Goal: Task Accomplishment & Management: Use online tool/utility

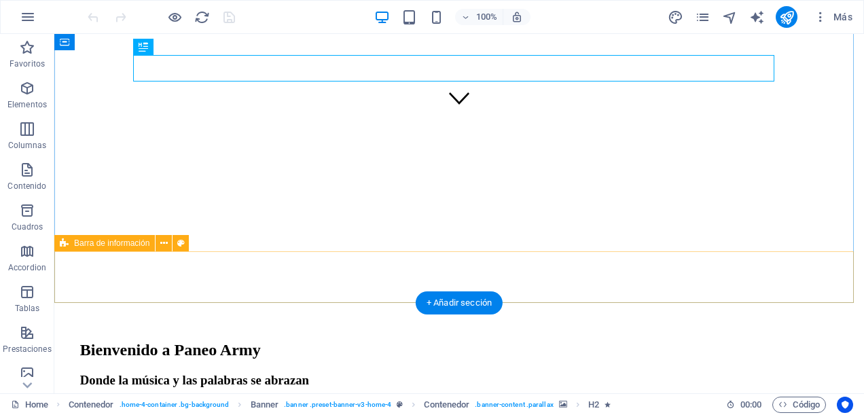
scroll to position [204, 0]
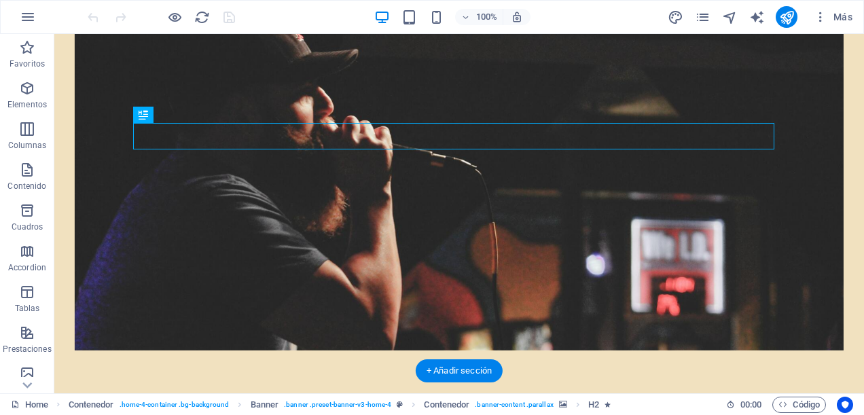
click at [255, 91] on figure at bounding box center [459, 186] width 769 height 328
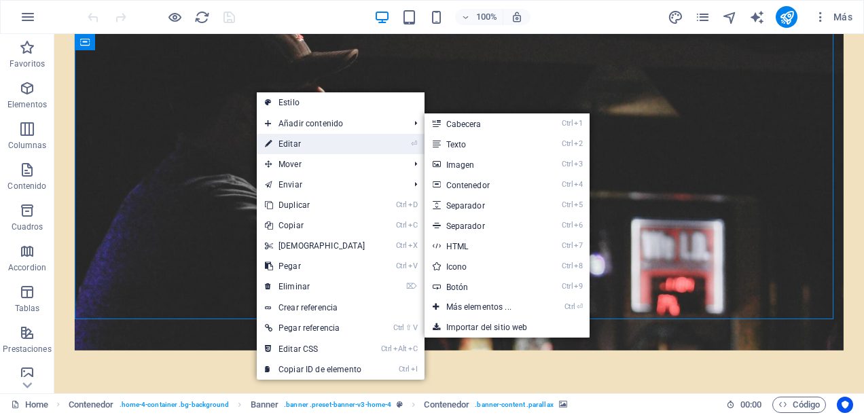
click at [300, 136] on link "⏎ Editar" at bounding box center [315, 144] width 117 height 20
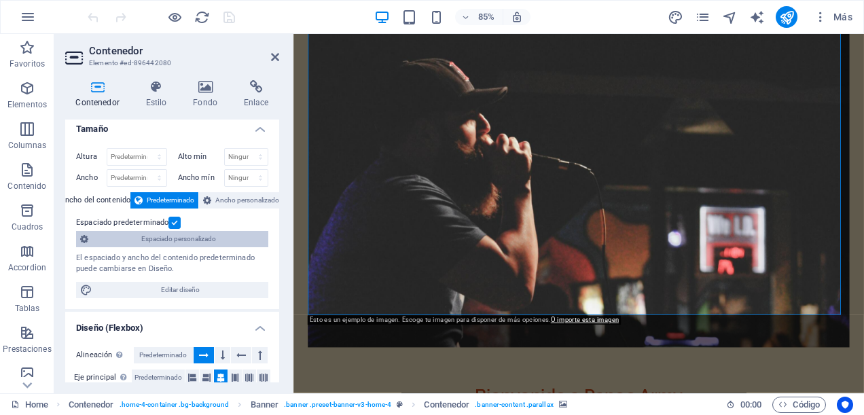
scroll to position [0, 0]
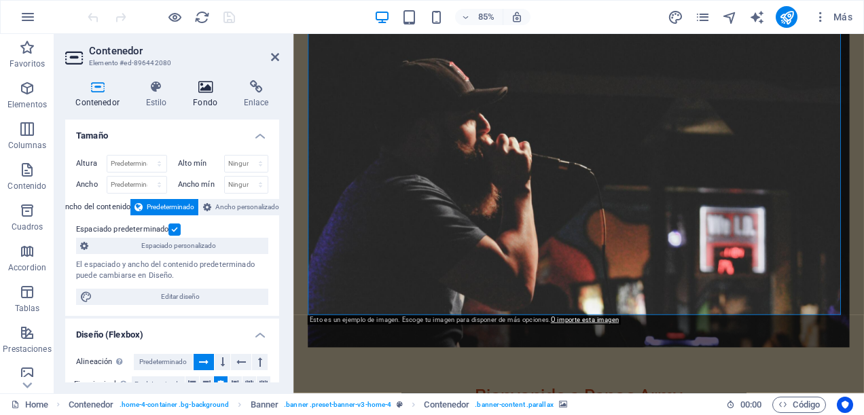
click at [211, 99] on h4 "Fondo" at bounding box center [208, 94] width 51 height 29
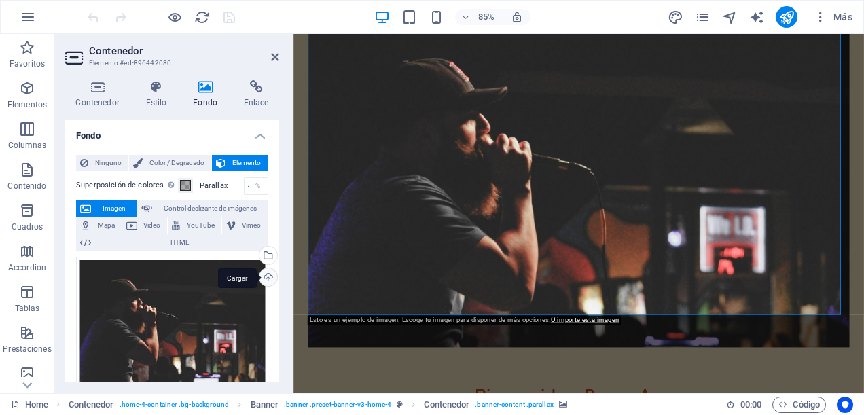
click at [268, 272] on div "Cargar" at bounding box center [267, 278] width 20 height 20
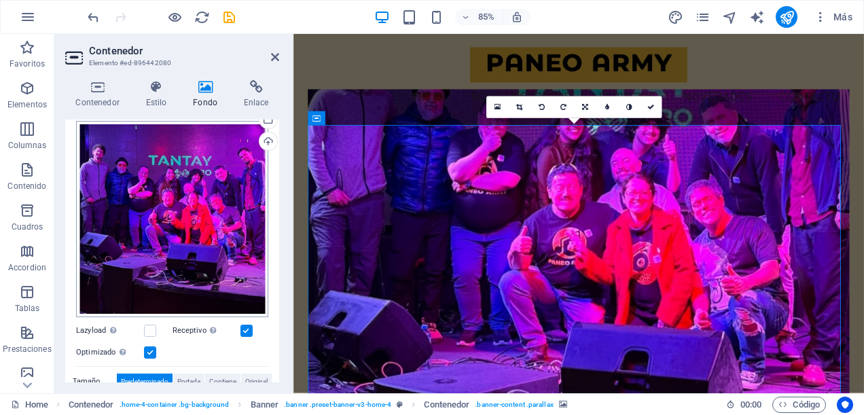
scroll to position [68, 0]
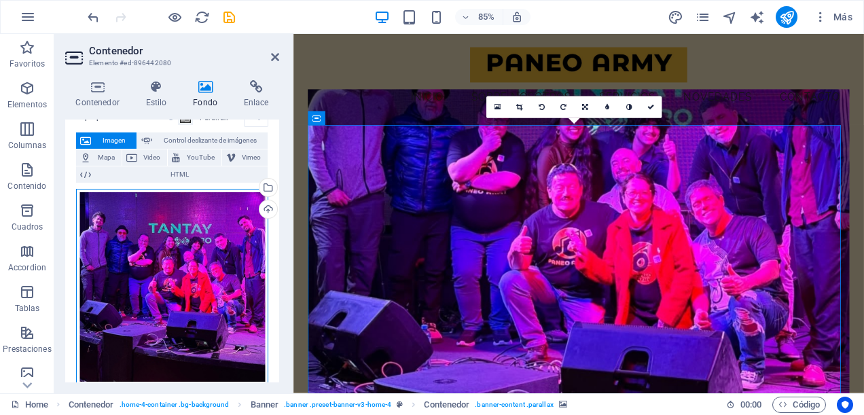
drag, startPoint x: 196, startPoint y: 230, endPoint x: 196, endPoint y: 299, distance: 69.3
click at [196, 299] on div "Arrastra archivos aquí, haz clic para escoger archivos o selecciona archivos de…" at bounding box center [172, 287] width 192 height 196
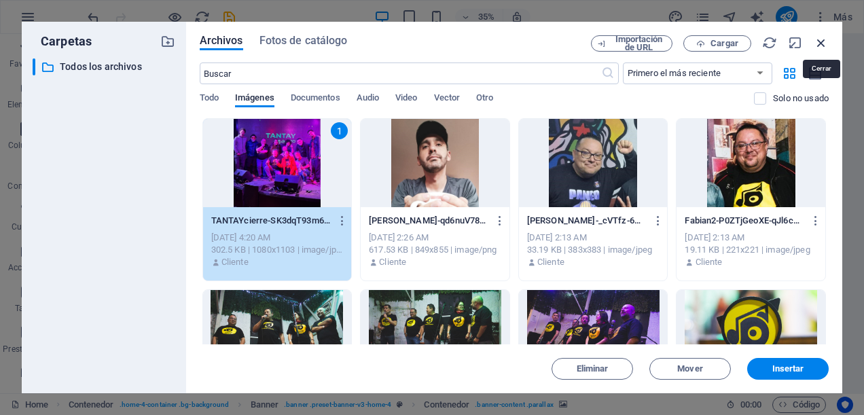
click at [820, 39] on icon "button" at bounding box center [821, 42] width 15 height 15
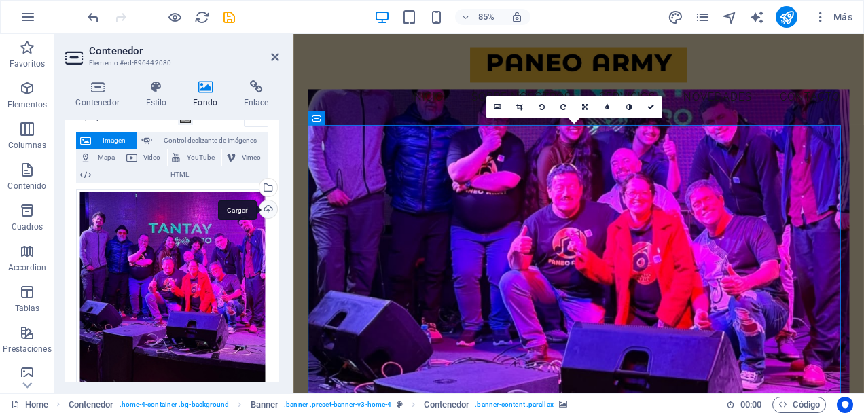
click at [262, 207] on div "Cargar" at bounding box center [267, 210] width 20 height 20
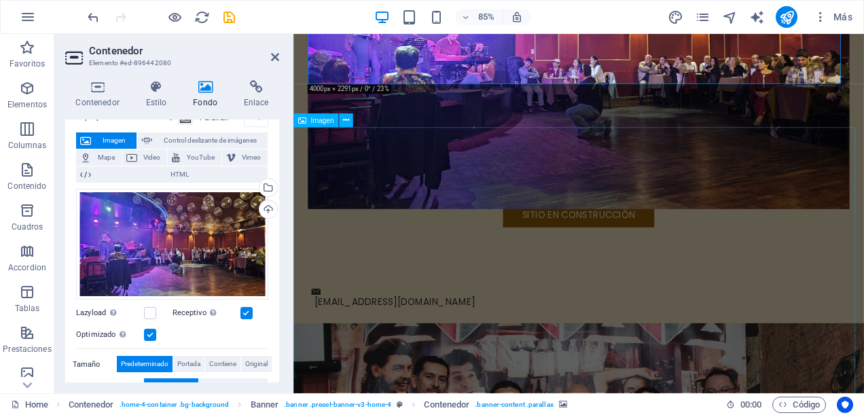
scroll to position [544, 0]
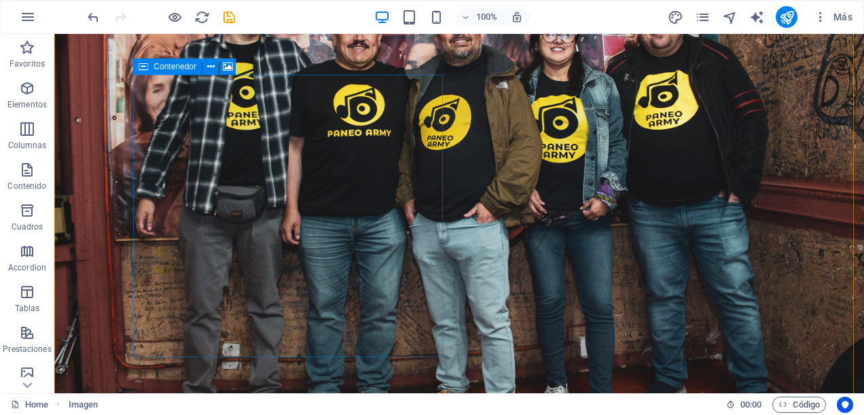
scroll to position [1155, 0]
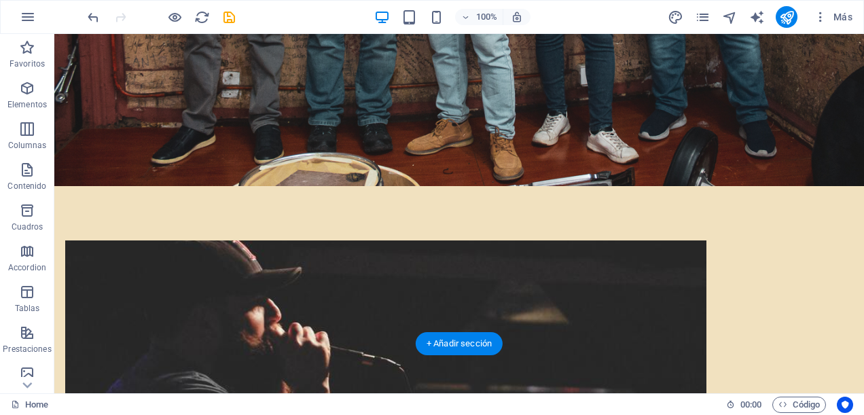
click at [269, 241] on figure at bounding box center [385, 382] width 641 height 283
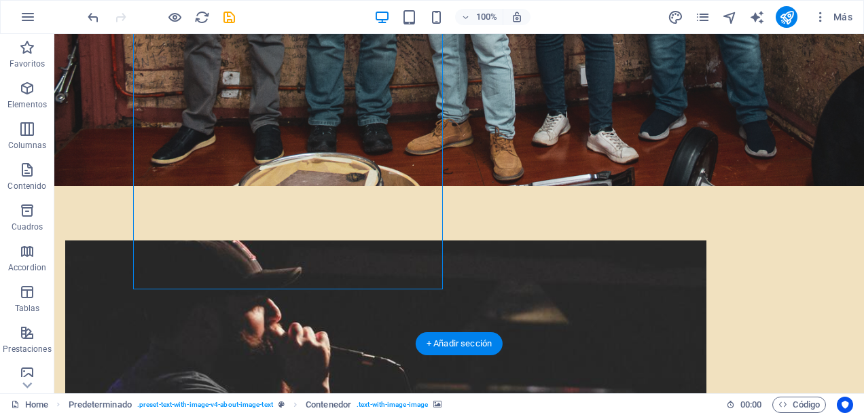
click at [269, 241] on figure at bounding box center [385, 382] width 641 height 283
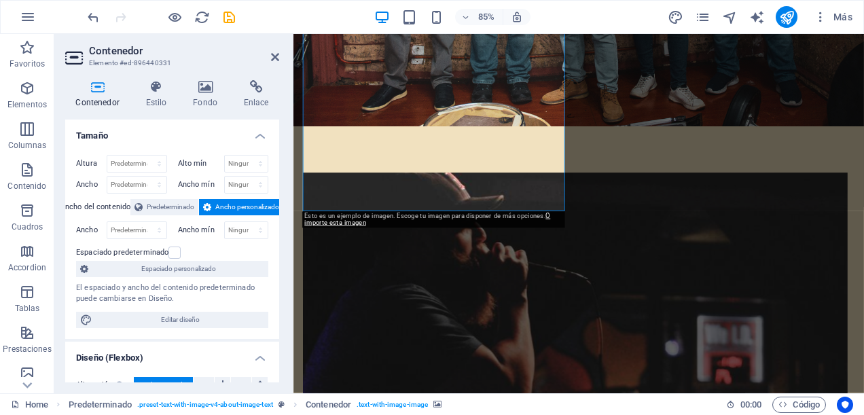
click at [423, 197] on figure at bounding box center [624, 338] width 641 height 283
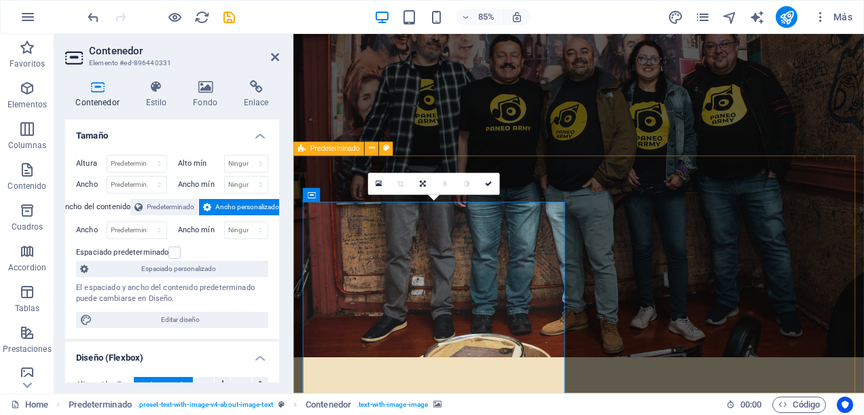
scroll to position [951, 0]
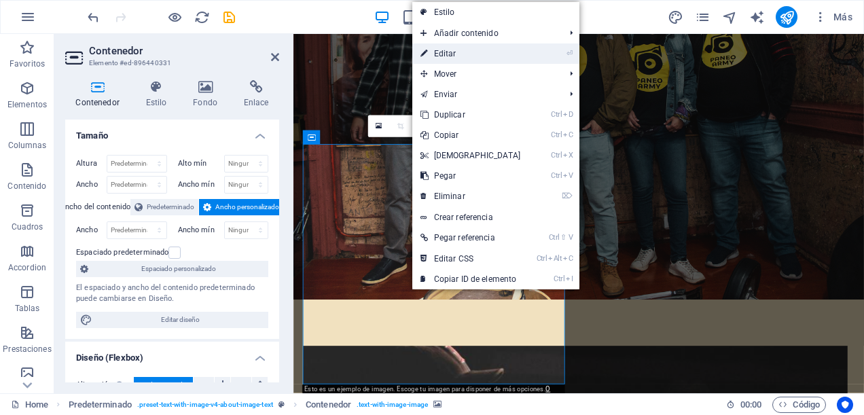
click at [453, 50] on link "⏎ Editar" at bounding box center [470, 53] width 117 height 20
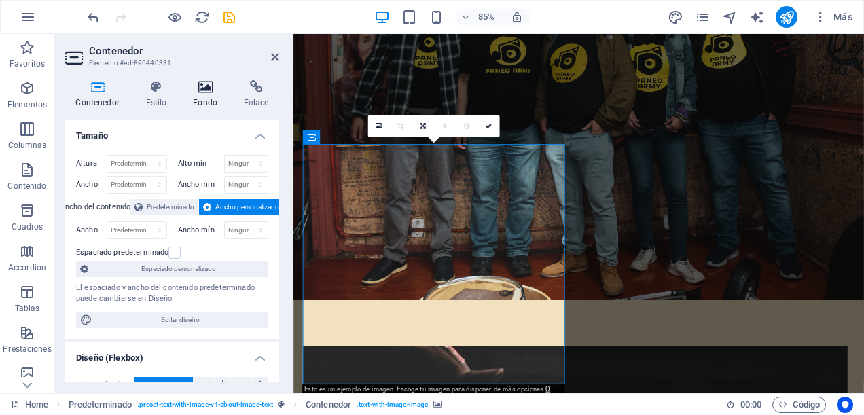
click at [200, 92] on icon at bounding box center [206, 87] width 46 height 14
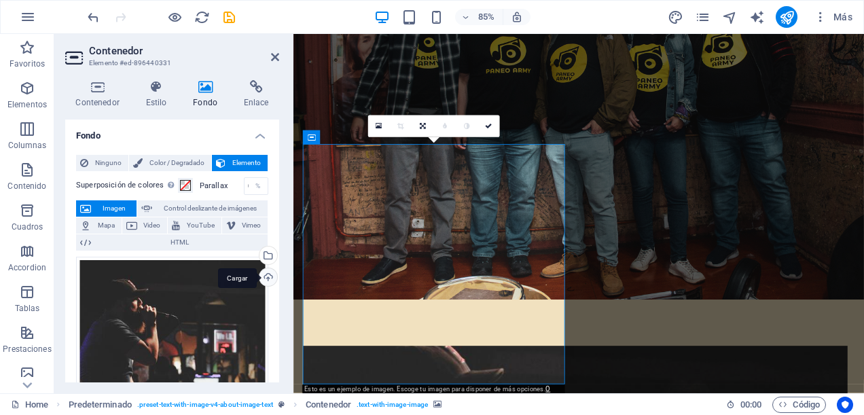
click at [266, 272] on div "Cargar" at bounding box center [267, 278] width 20 height 20
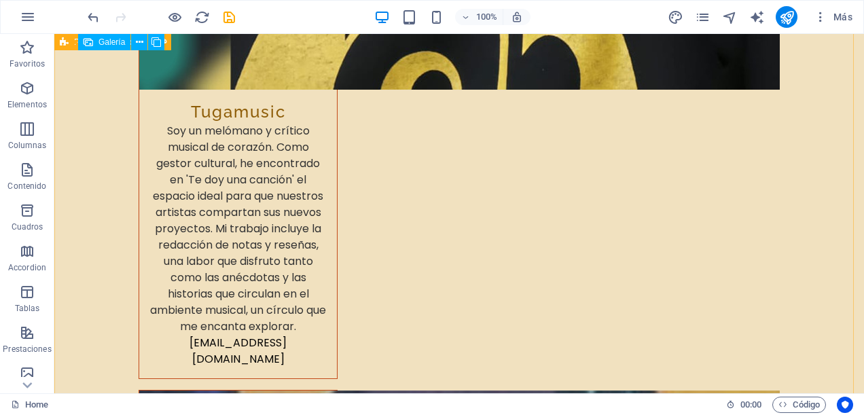
scroll to position [6205, 0]
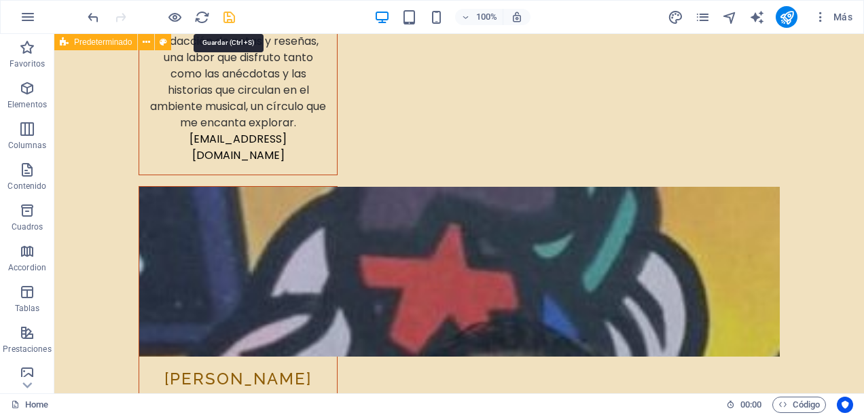
click at [232, 18] on icon "save" at bounding box center [230, 18] width 16 height 16
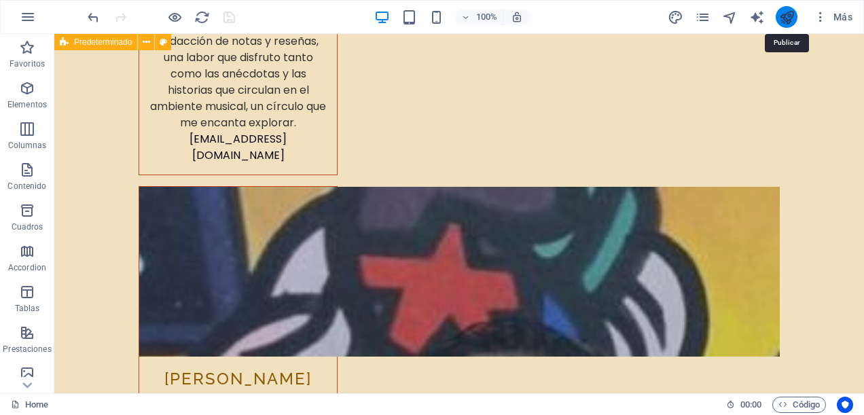
click at [790, 10] on icon "publish" at bounding box center [787, 18] width 16 height 16
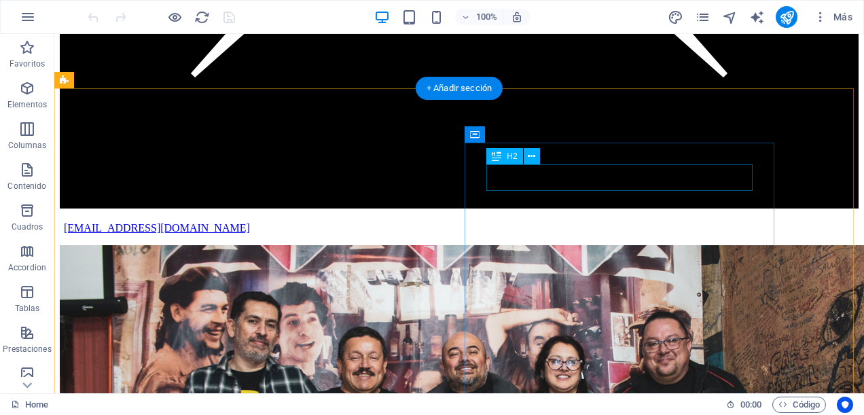
scroll to position [1155, 0]
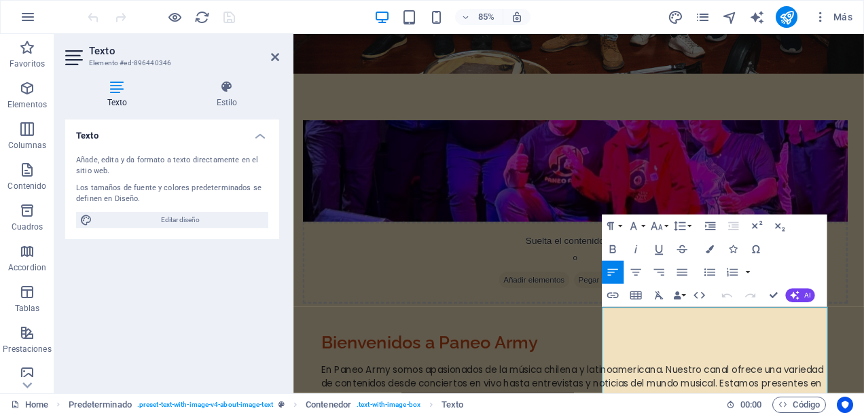
scroll to position [928, 0]
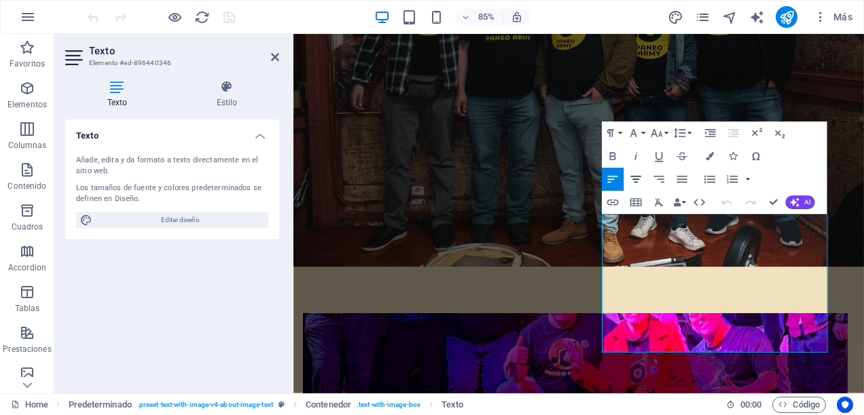
click at [639, 177] on icon "button" at bounding box center [636, 180] width 14 height 14
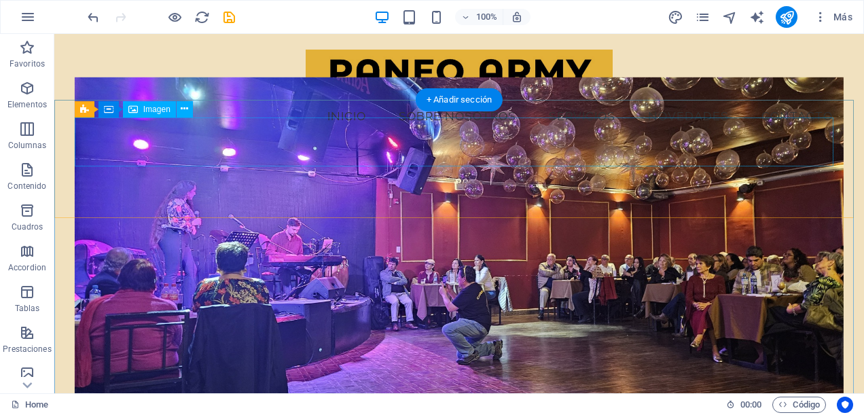
scroll to position [0, 0]
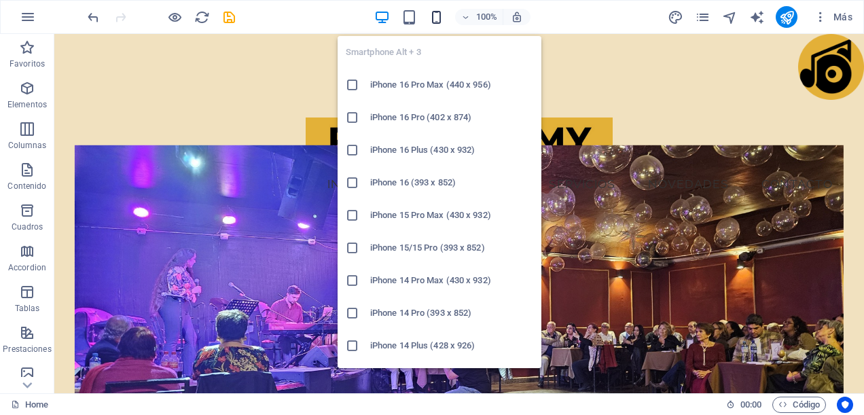
click at [436, 14] on icon "button" at bounding box center [437, 18] width 16 height 16
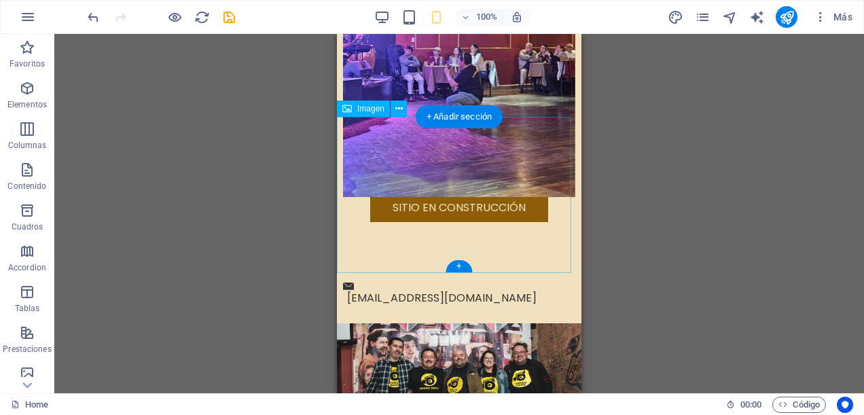
scroll to position [544, 0]
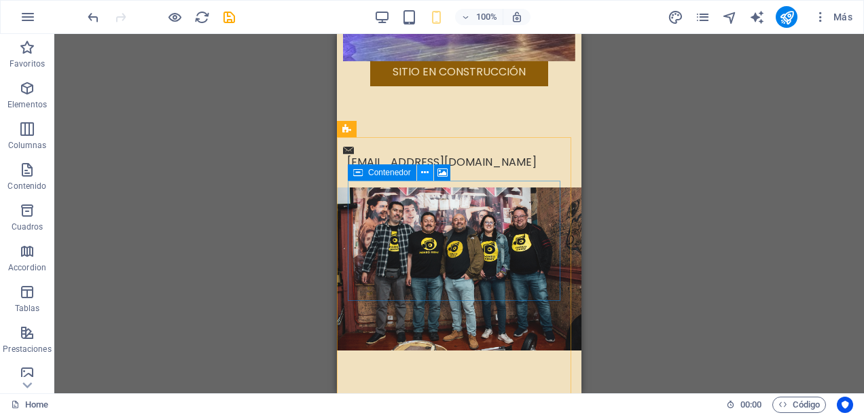
click at [424, 173] on icon at bounding box center [424, 173] width 7 height 14
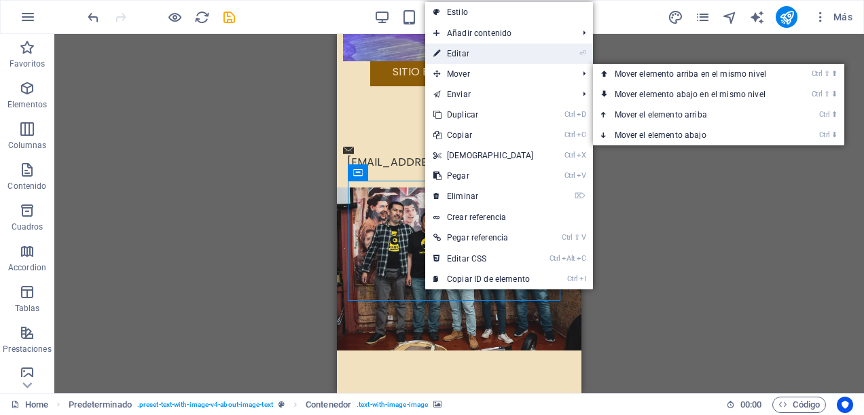
click at [487, 49] on link "⏎ Editar" at bounding box center [483, 53] width 117 height 20
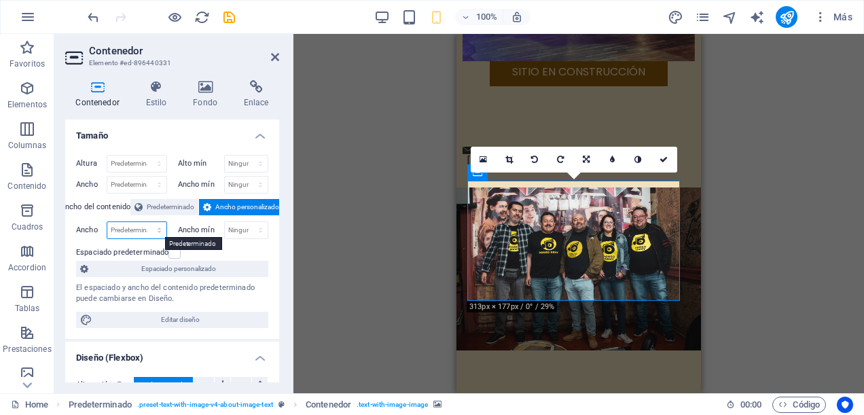
click at [154, 227] on select "Predeterminado px rem % em vh vw" at bounding box center [136, 230] width 59 height 16
select select "px"
click at [146, 222] on select "Predeterminado px rem % em vh vw" at bounding box center [136, 230] width 59 height 16
type input "313"
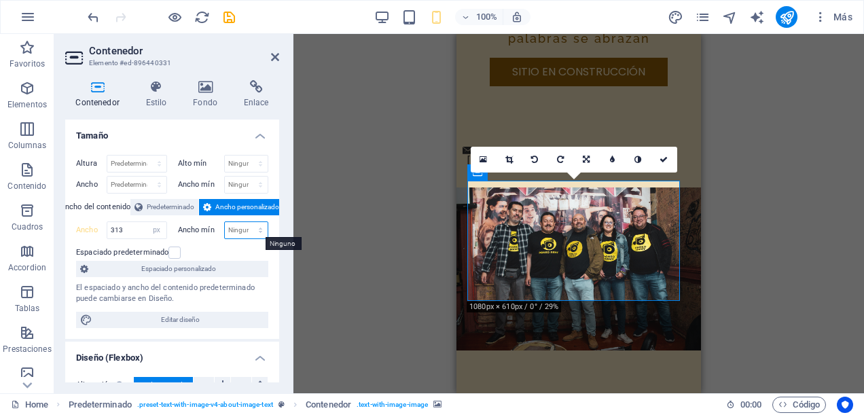
click at [260, 232] on select "Ninguno px rem % vh vw" at bounding box center [246, 230] width 43 height 16
select select "px"
click at [246, 222] on select "Ninguno px rem % vh vw" at bounding box center [246, 230] width 43 height 16
type input "313"
click at [288, 264] on div "Contenedor Estilo Fondo Enlace Tamaño Altura Predeterminado px rem % vh vw Alto…" at bounding box center [172, 231] width 236 height 324
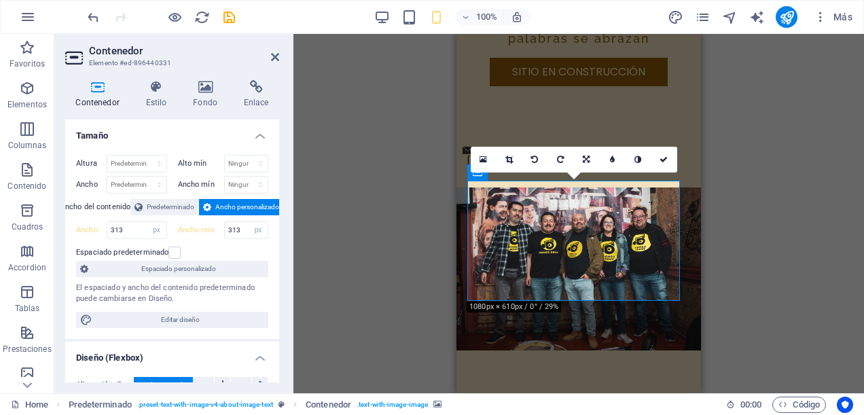
click at [363, 264] on div "Arrastra aquí para reemplazar el contenido existente. Si quieres crear un eleme…" at bounding box center [579, 213] width 571 height 359
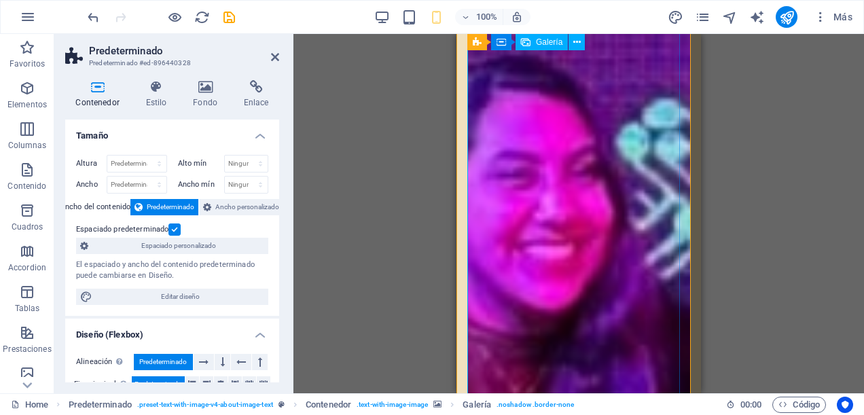
scroll to position [1903, 0]
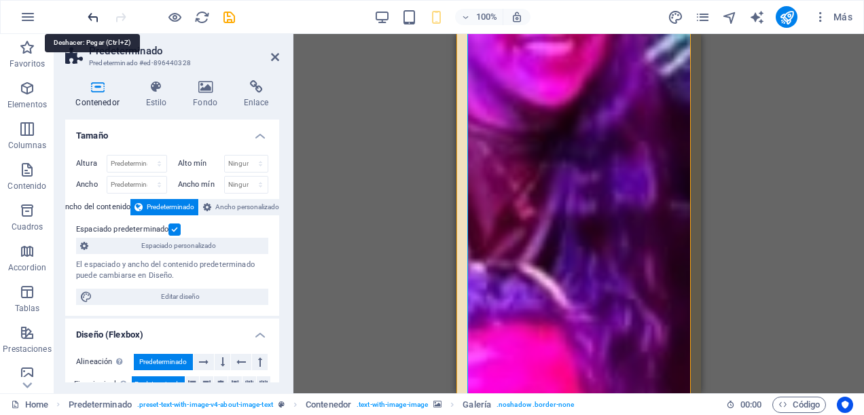
click at [91, 17] on icon "undo" at bounding box center [94, 18] width 16 height 16
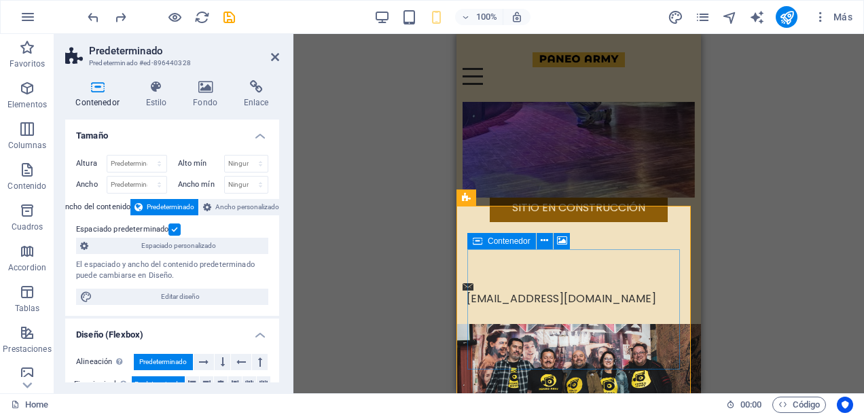
scroll to position [611, 0]
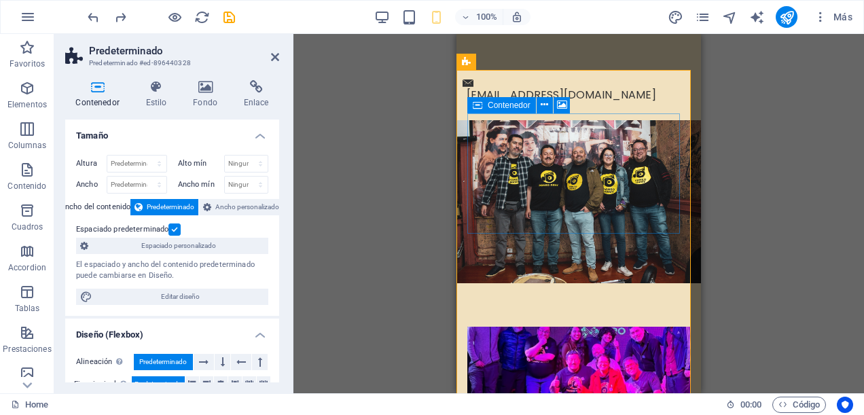
select select "px"
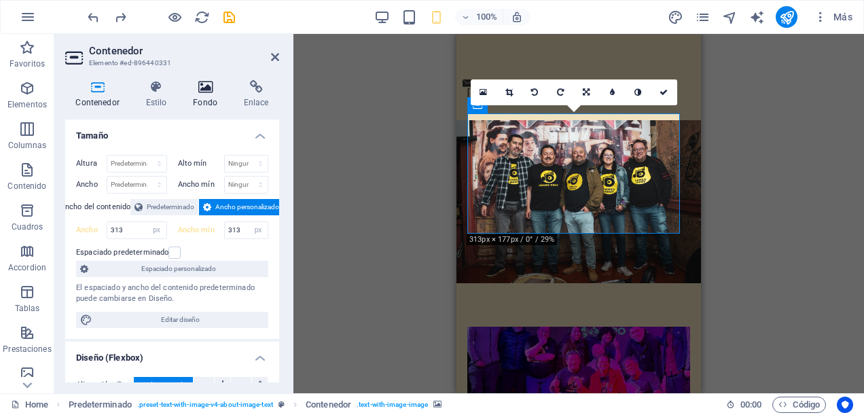
click at [200, 88] on icon at bounding box center [206, 87] width 46 height 14
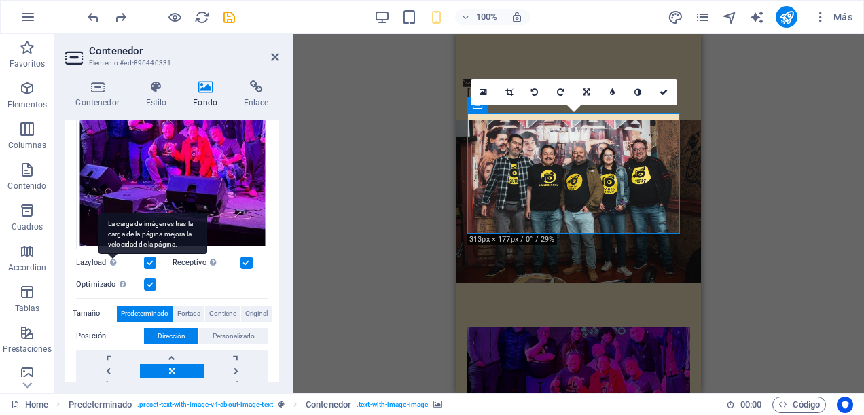
scroll to position [272, 0]
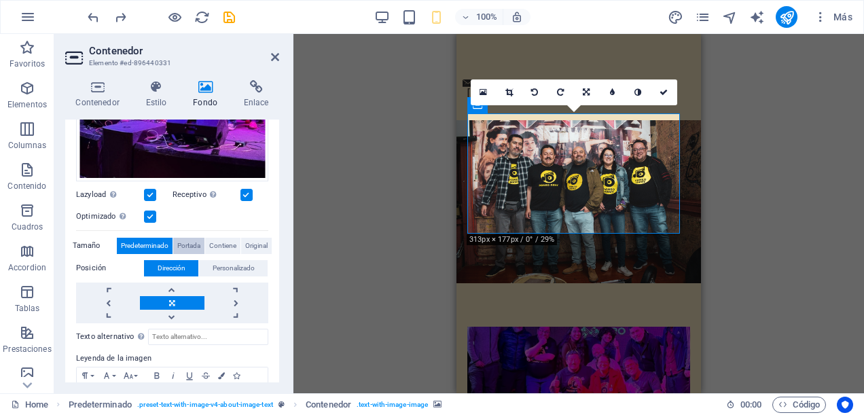
click at [189, 244] on span "Portada" at bounding box center [188, 246] width 23 height 16
click at [227, 241] on span "Contiene" at bounding box center [222, 246] width 27 height 16
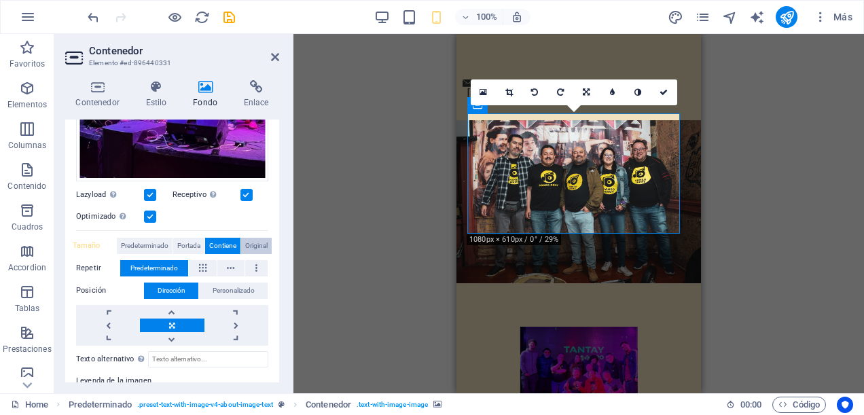
click at [252, 241] on span "Original" at bounding box center [256, 246] width 22 height 16
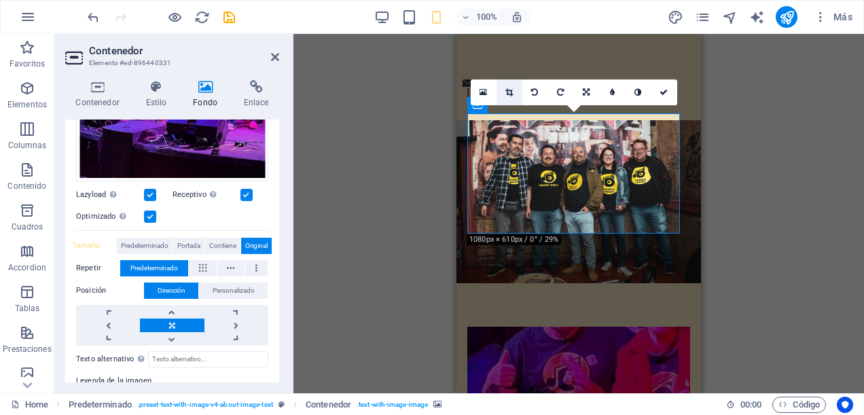
click at [510, 88] on icon at bounding box center [509, 92] width 7 height 8
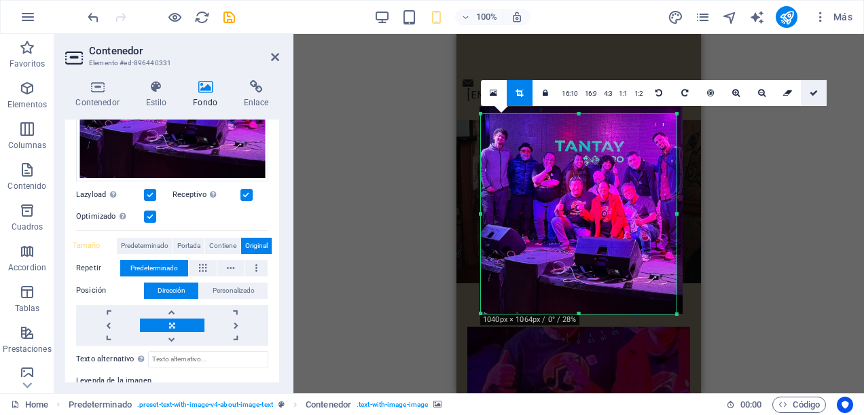
click at [813, 90] on icon at bounding box center [814, 92] width 8 height 8
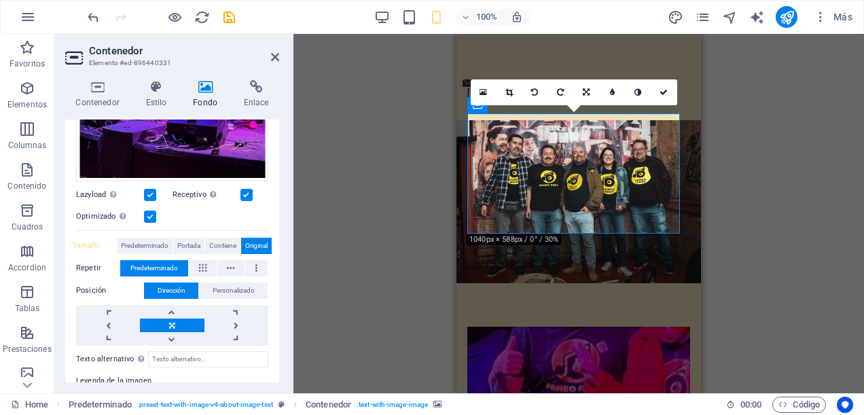
click at [421, 209] on div "Arrastra aquí para reemplazar el contenido existente. Si quieres crear un eleme…" at bounding box center [579, 213] width 571 height 359
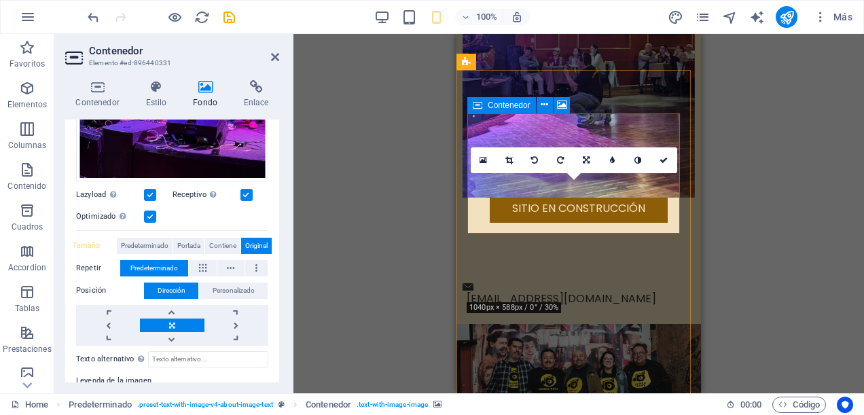
scroll to position [543, 0]
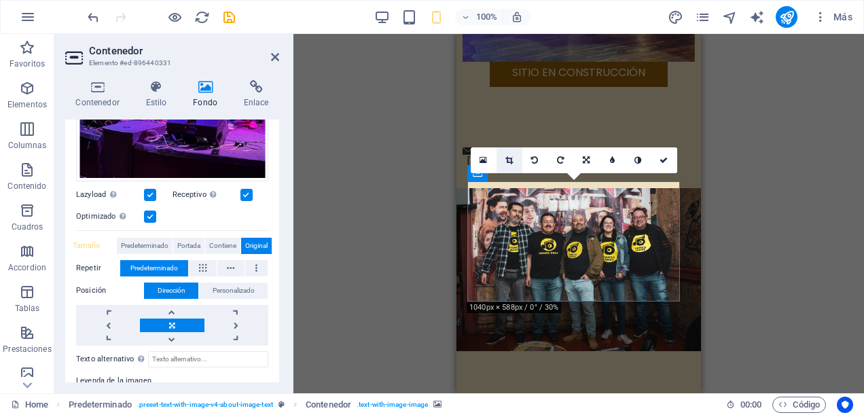
click at [509, 157] on icon at bounding box center [509, 160] width 7 height 8
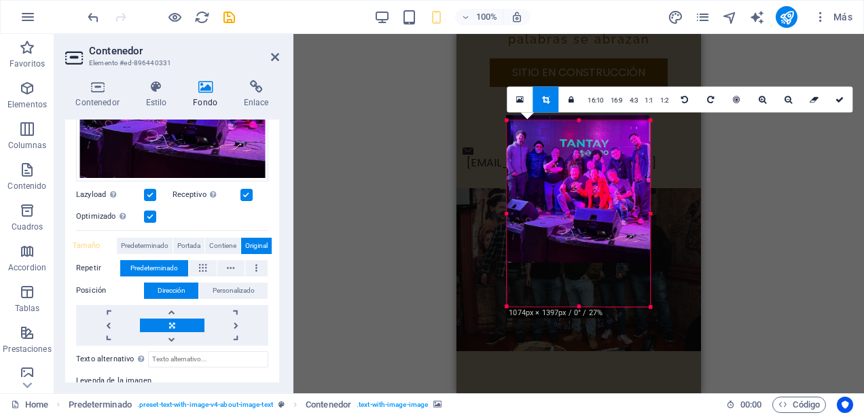
drag, startPoint x: 673, startPoint y: 311, endPoint x: 629, endPoint y: 149, distance: 167.8
click at [629, 149] on div "180 170 160 150 140 130 120 110 100 90 80 70 60 50 40 30 20 10 0 -10 -20 -30 -4…" at bounding box center [578, 213] width 143 height 187
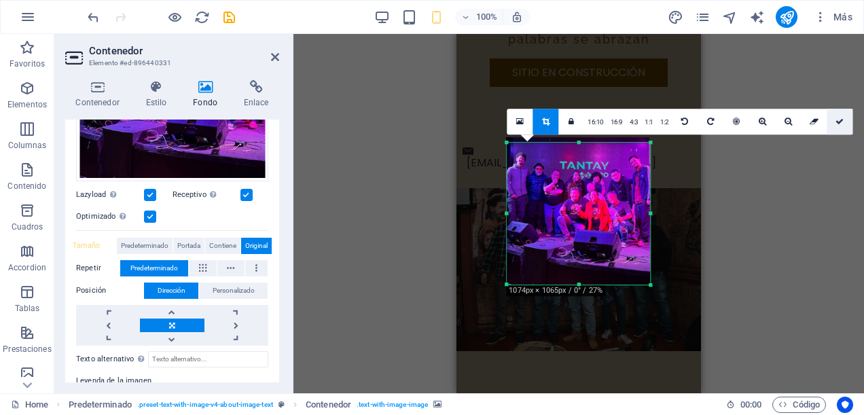
click at [843, 118] on link at bounding box center [840, 122] width 26 height 26
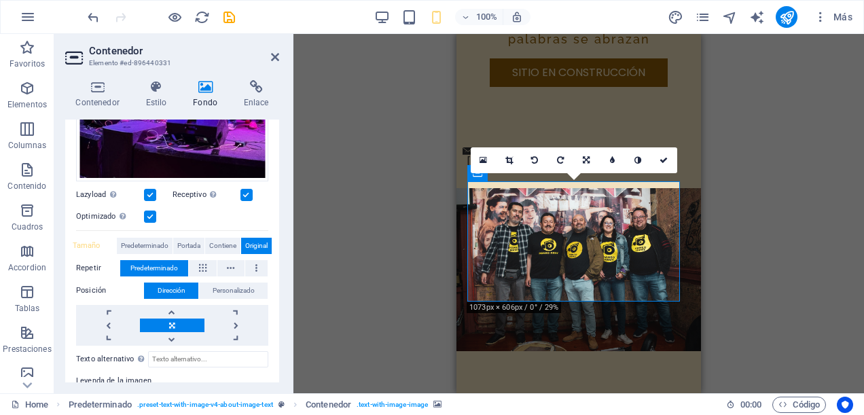
click at [406, 214] on div "Arrastra aquí para reemplazar el contenido existente. Si quieres crear un eleme…" at bounding box center [579, 213] width 571 height 359
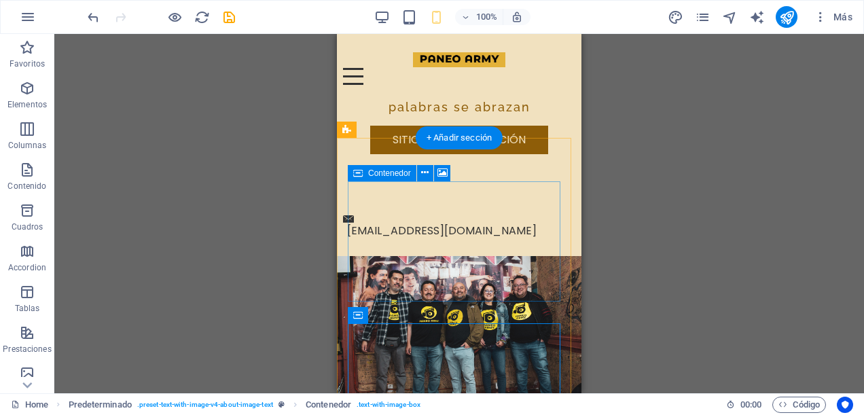
scroll to position [407, 0]
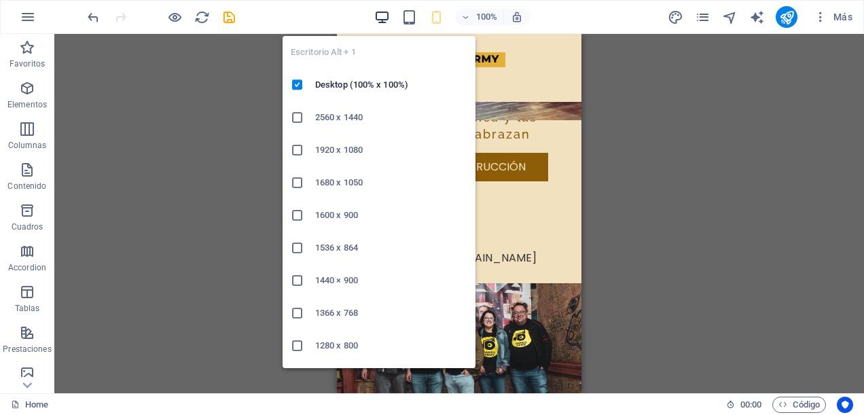
click at [381, 11] on icon "button" at bounding box center [382, 18] width 16 height 16
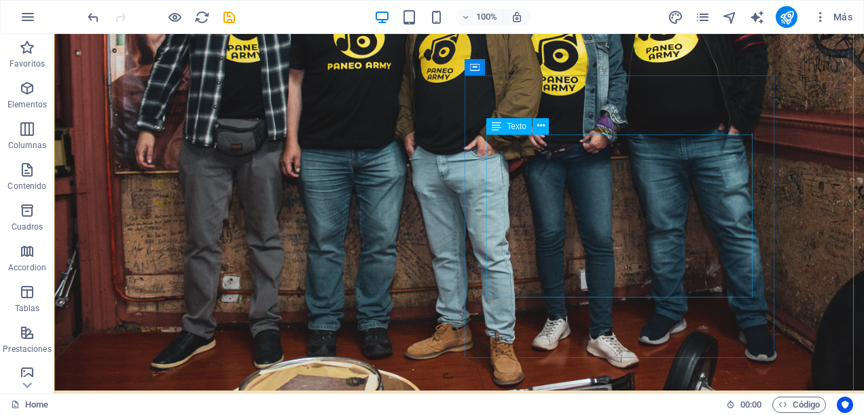
scroll to position [1086, 0]
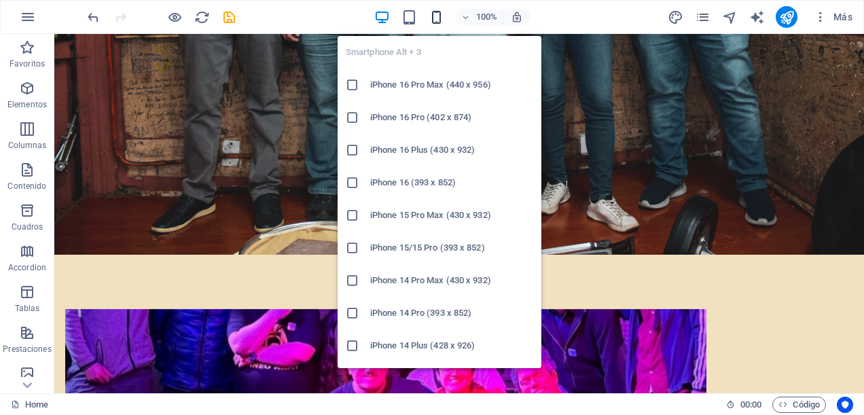
click at [444, 16] on span "button" at bounding box center [436, 18] width 16 height 16
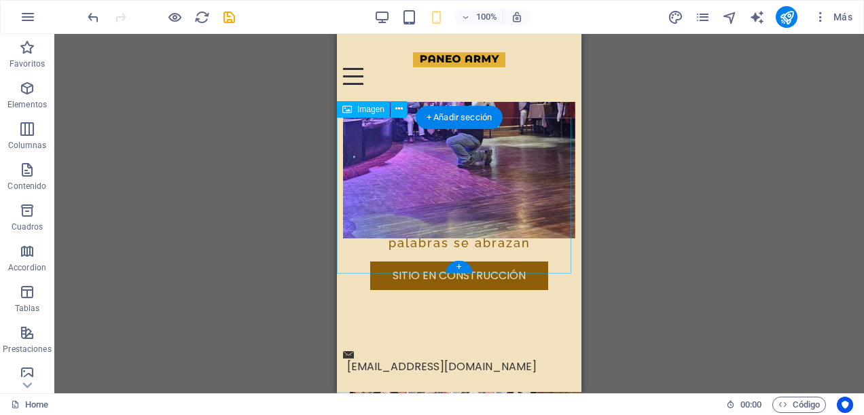
scroll to position [475, 0]
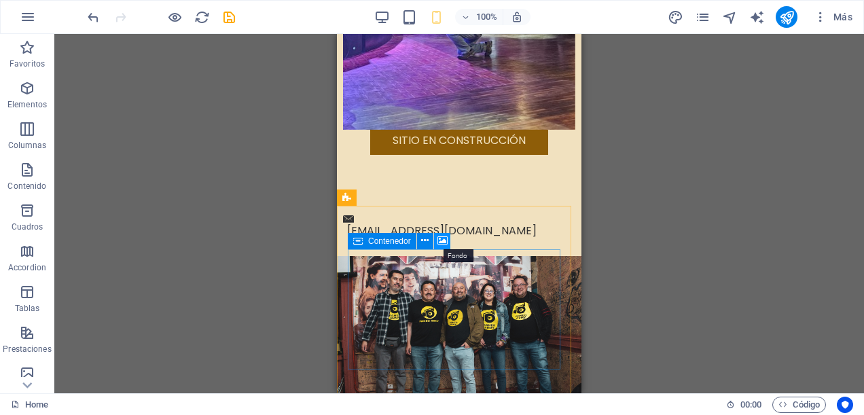
click at [439, 242] on icon at bounding box center [443, 241] width 10 height 14
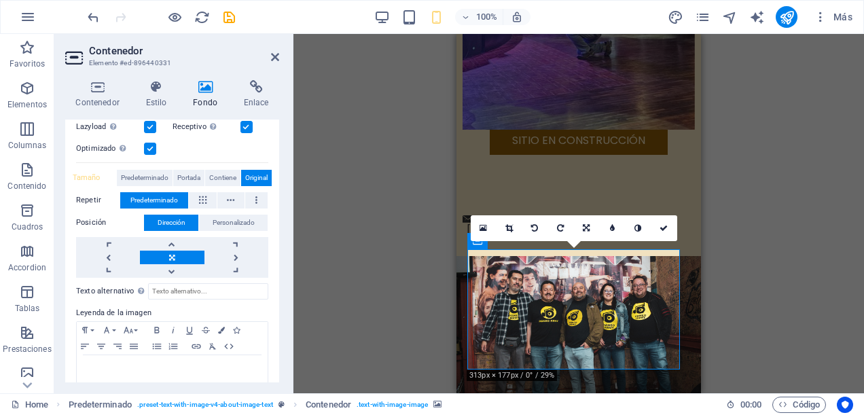
scroll to position [136, 0]
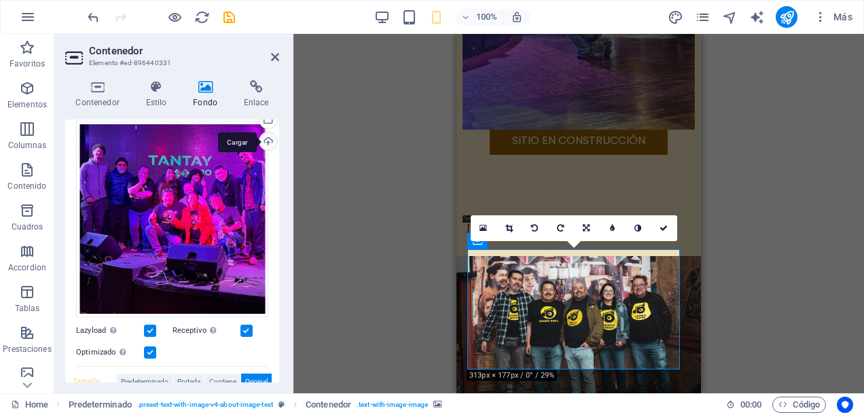
click at [266, 143] on div "Cargar" at bounding box center [267, 142] width 20 height 20
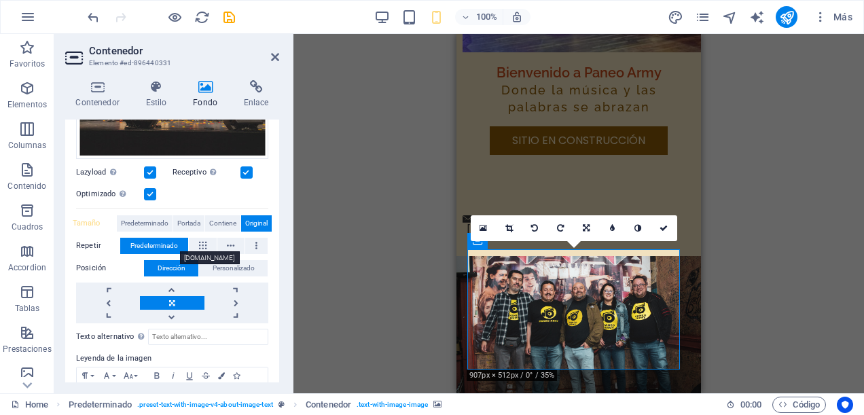
scroll to position [160, 0]
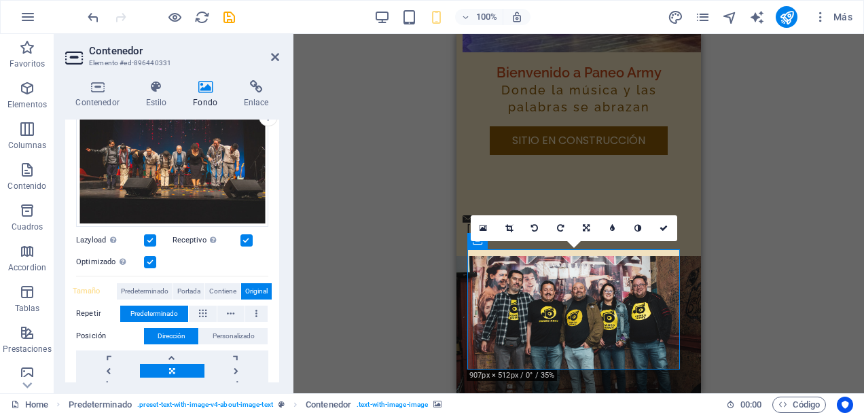
click at [147, 256] on label at bounding box center [150, 262] width 12 height 12
click at [0, 0] on input "Optimizado Las imágenes se comprimen para así mejorar la velocidad de las págin…" at bounding box center [0, 0] width 0 height 0
click at [147, 261] on label at bounding box center [150, 262] width 12 height 12
click at [0, 0] on input "Optimizado Las imágenes se comprimen para así mejorar la velocidad de las págin…" at bounding box center [0, 0] width 0 height 0
click at [246, 236] on label at bounding box center [247, 240] width 12 height 12
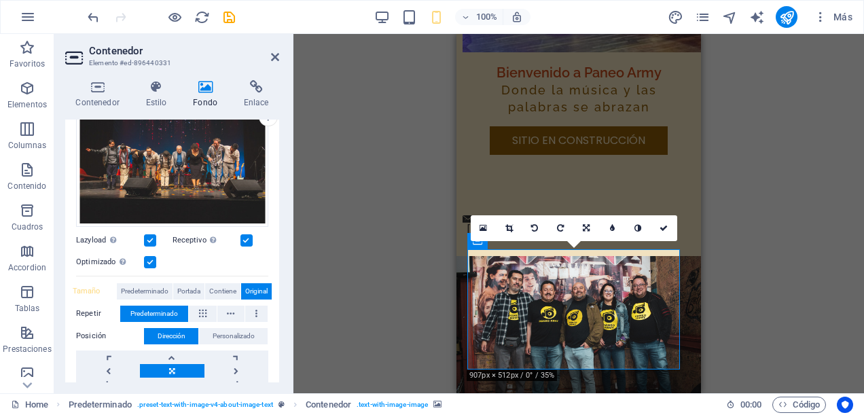
click at [0, 0] on input "Receptivo Automáticamente cargar tamaños optimizados de smartphone e imagen ret…" at bounding box center [0, 0] width 0 height 0
click at [246, 236] on label at bounding box center [247, 240] width 12 height 12
click at [0, 0] on input "Receptivo Automáticamente cargar tamaños optimizados de smartphone e imagen ret…" at bounding box center [0, 0] width 0 height 0
click at [147, 234] on label at bounding box center [150, 240] width 12 height 12
click at [0, 0] on input "Lazyload La carga de imágenes tras la carga de la página mejora la velocidad de…" at bounding box center [0, 0] width 0 height 0
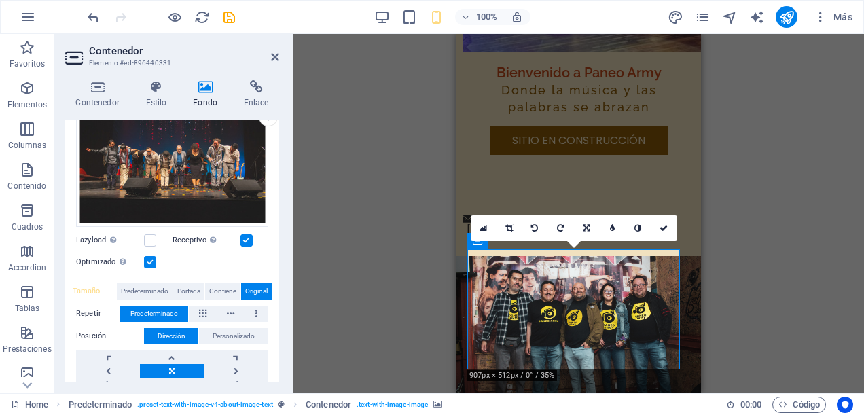
scroll to position [228, 0]
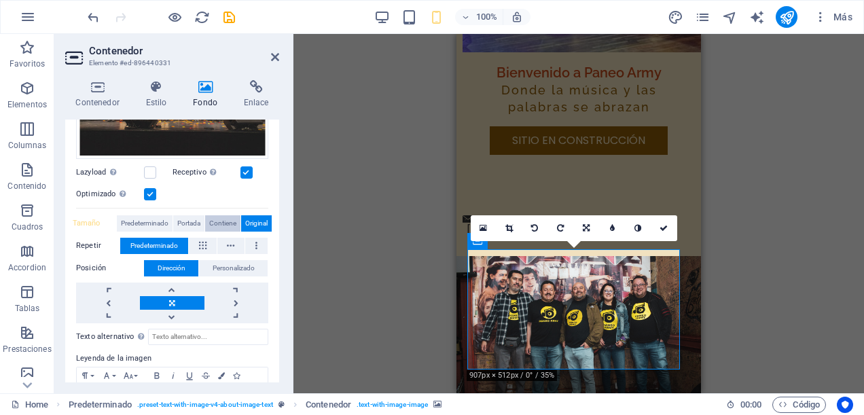
click at [222, 219] on span "Contiene" at bounding box center [222, 223] width 27 height 16
click at [152, 171] on label at bounding box center [150, 172] width 12 height 12
click at [0, 0] on input "Lazyload La carga de imágenes tras la carga de la página mejora la velocidad de…" at bounding box center [0, 0] width 0 height 0
click at [364, 267] on div "Arrastra aquí para reemplazar el contenido existente. Si quieres crear un eleme…" at bounding box center [579, 213] width 571 height 359
click at [365, 266] on div "Arrastra aquí para reemplazar el contenido existente. Si quieres crear un eleme…" at bounding box center [579, 213] width 571 height 359
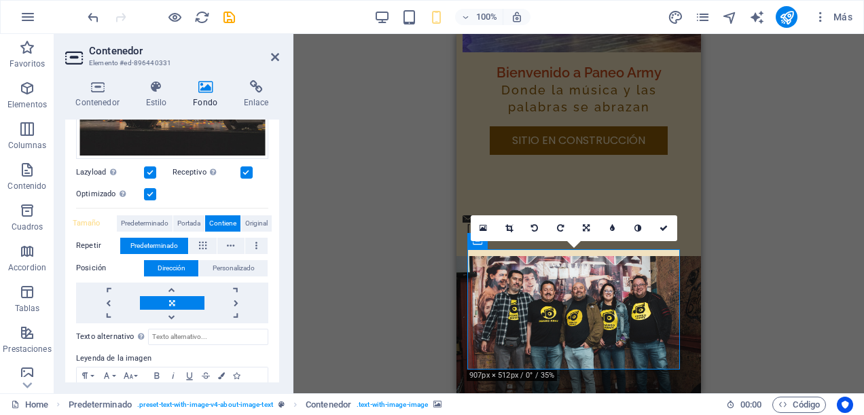
click at [365, 266] on div "Arrastra aquí para reemplazar el contenido existente. Si quieres crear un eleme…" at bounding box center [579, 213] width 571 height 359
click at [276, 56] on icon at bounding box center [275, 57] width 8 height 11
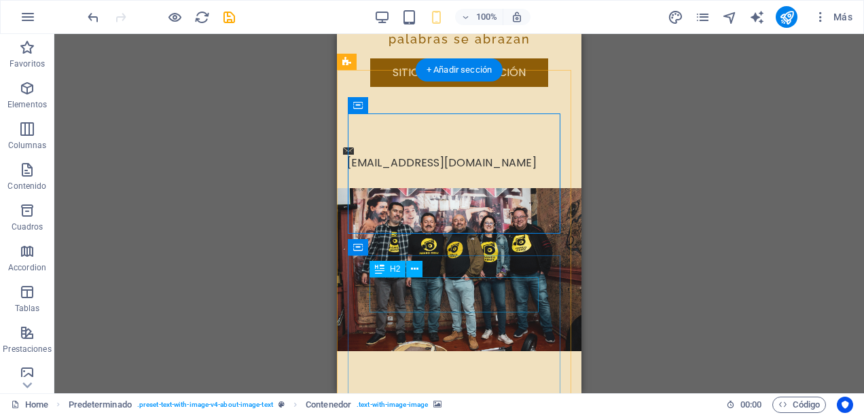
scroll to position [611, 0]
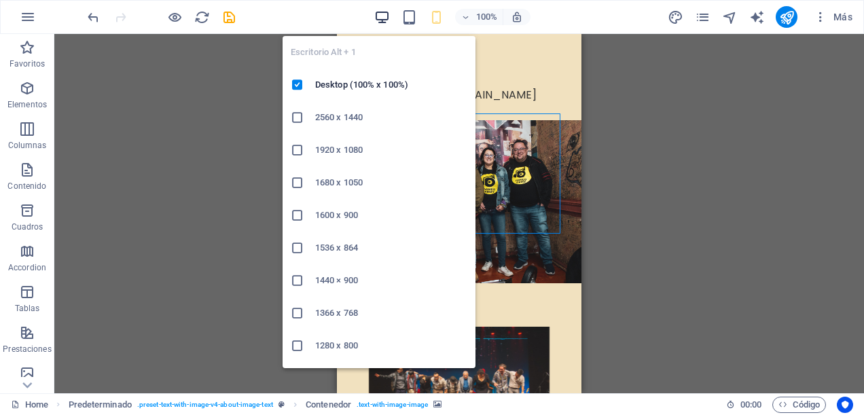
click at [375, 18] on icon "button" at bounding box center [382, 18] width 16 height 16
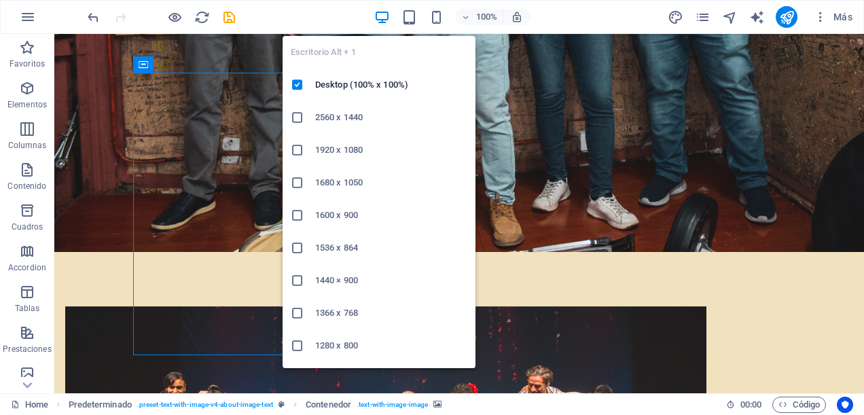
scroll to position [91, 0]
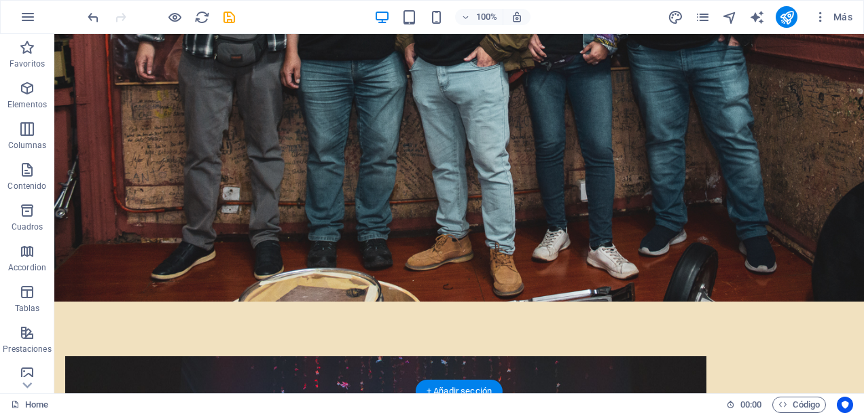
scroll to position [1108, 0]
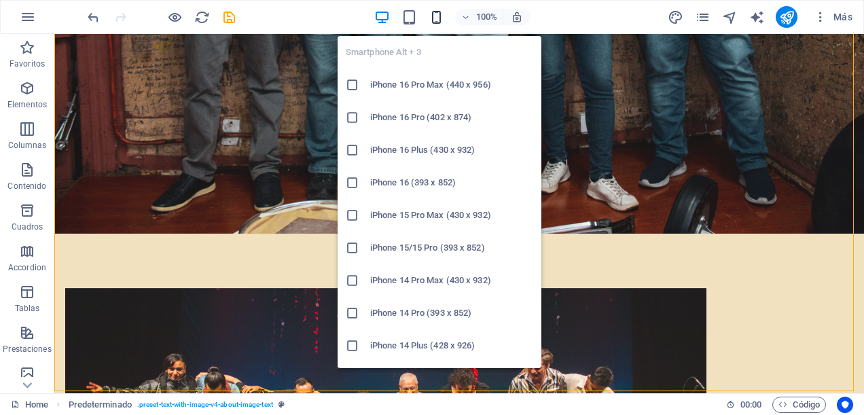
click at [437, 12] on icon "button" at bounding box center [437, 18] width 16 height 16
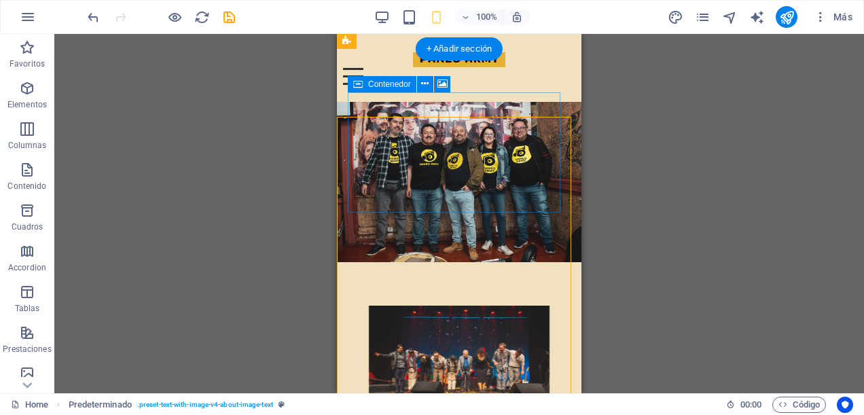
scroll to position [564, 0]
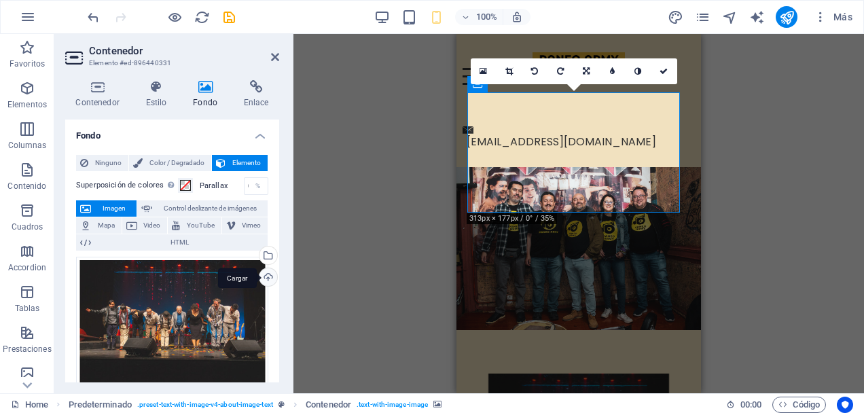
click at [269, 271] on div "Cargar" at bounding box center [267, 278] width 20 height 20
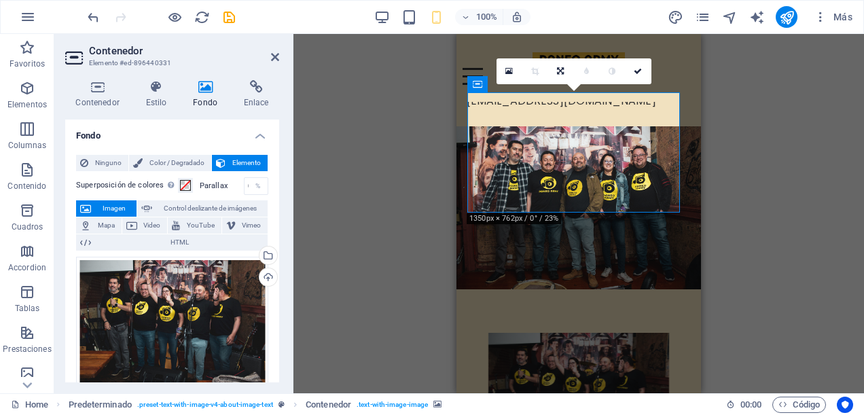
click at [392, 282] on div "Arrastra aquí para reemplazar el contenido existente. Si quieres crear un eleme…" at bounding box center [579, 213] width 571 height 359
click at [276, 54] on icon at bounding box center [275, 57] width 8 height 11
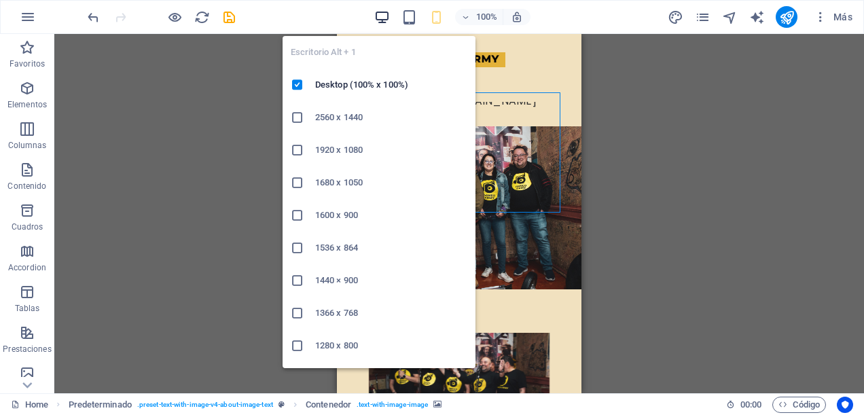
click at [387, 17] on icon "button" at bounding box center [382, 18] width 16 height 16
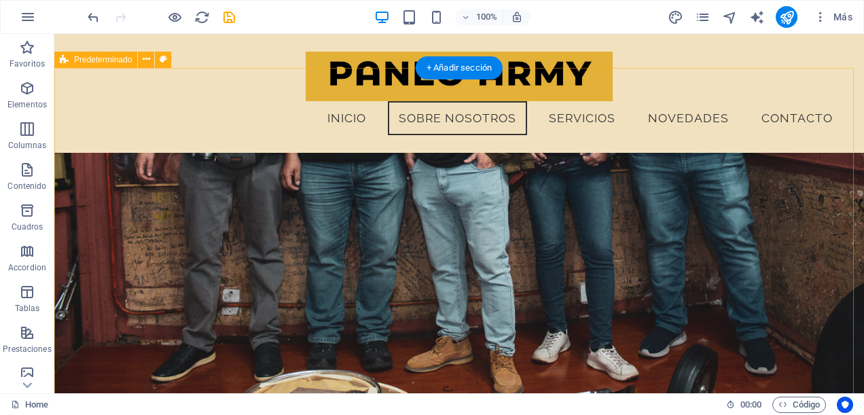
scroll to position [1108, 0]
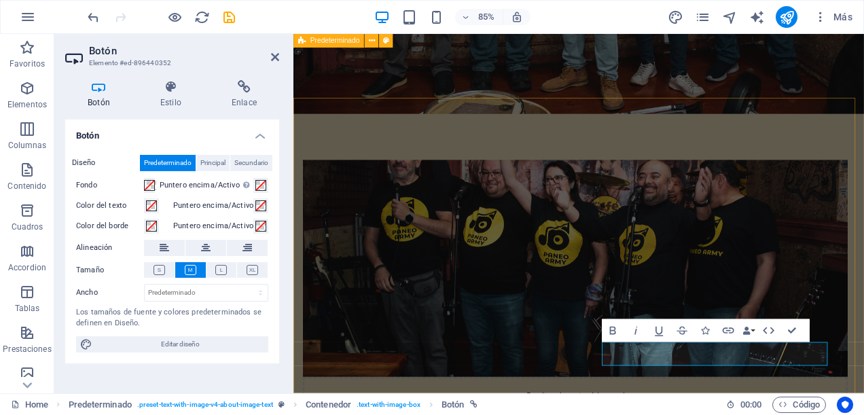
scroll to position [1060, 0]
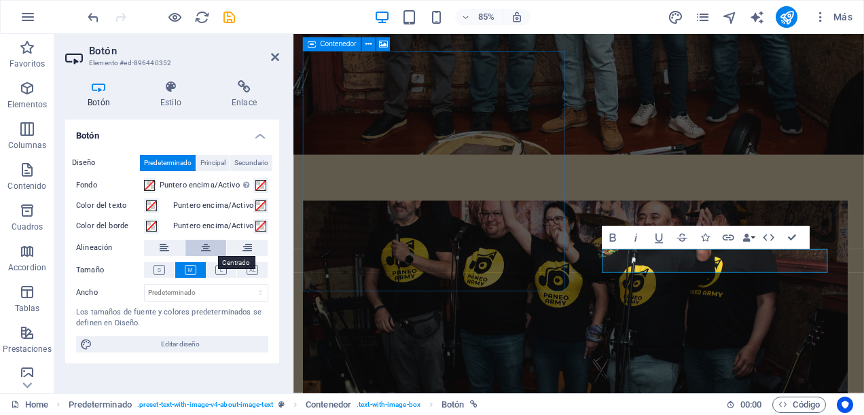
click at [205, 249] on icon at bounding box center [206, 248] width 10 height 16
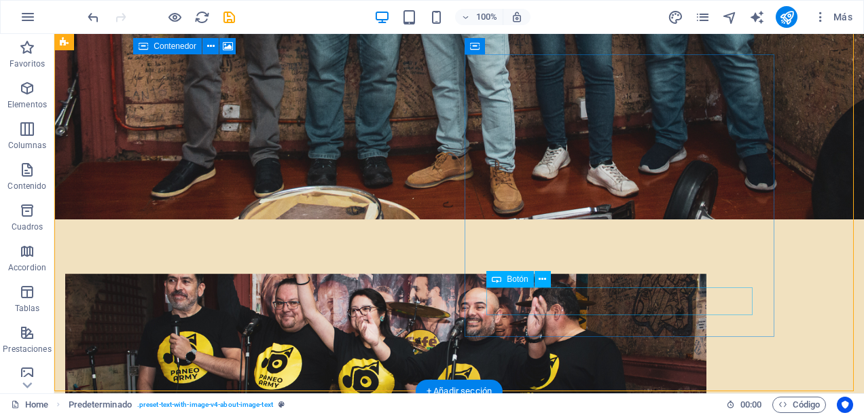
scroll to position [1108, 0]
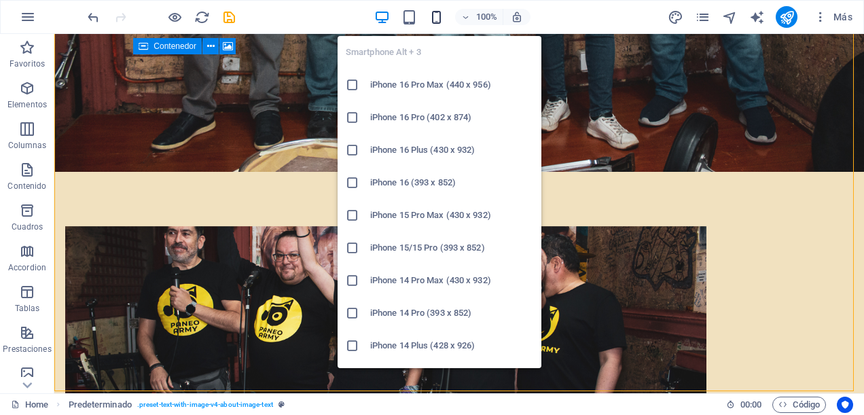
click at [438, 15] on icon "button" at bounding box center [437, 18] width 16 height 16
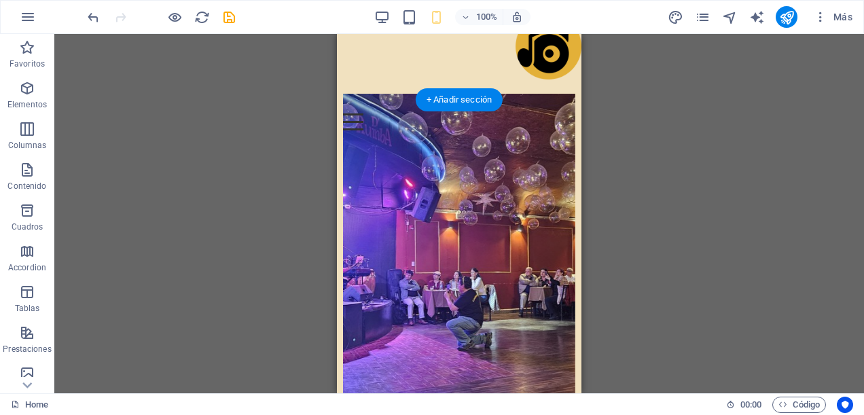
scroll to position [0, 0]
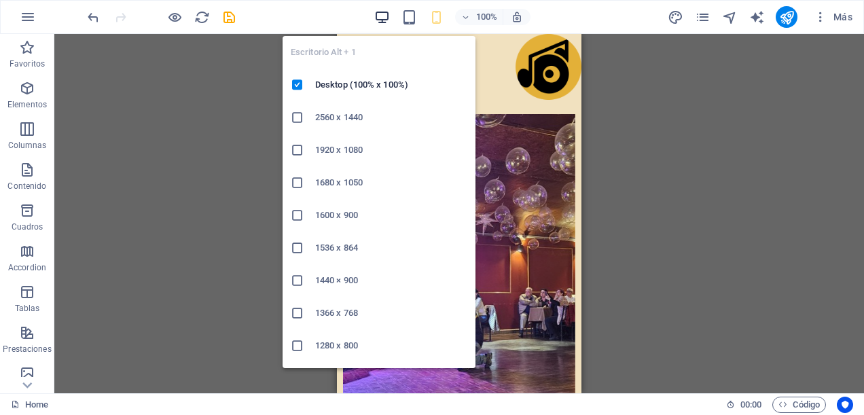
click at [386, 14] on icon "button" at bounding box center [382, 18] width 16 height 16
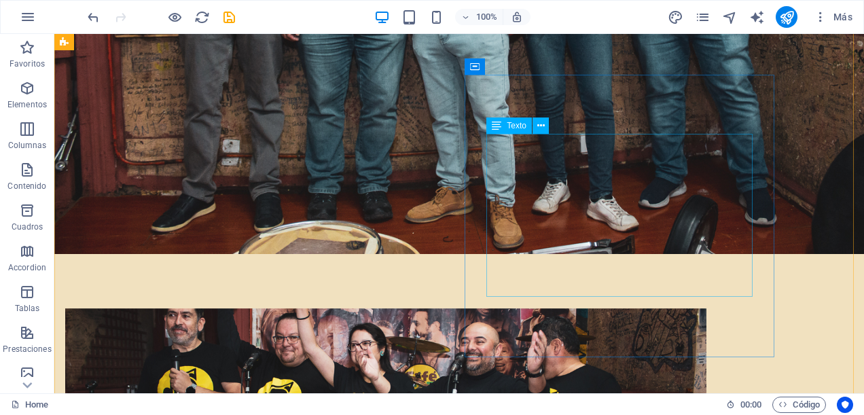
scroll to position [1155, 0]
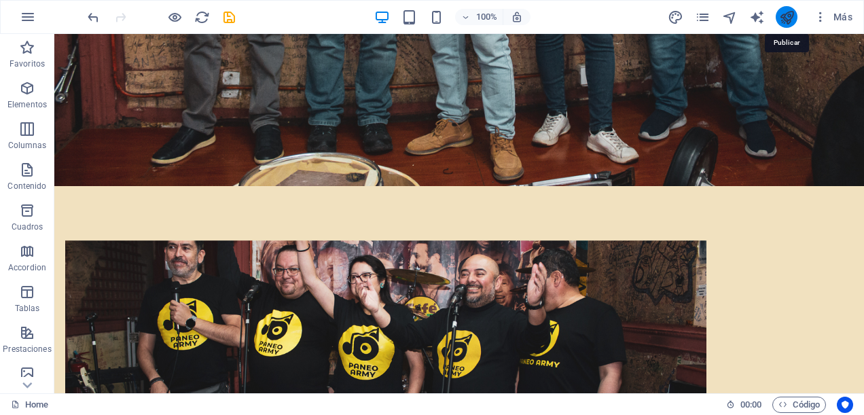
click at [791, 14] on icon "publish" at bounding box center [787, 18] width 16 height 16
